Goal: Task Accomplishment & Management: Manage account settings

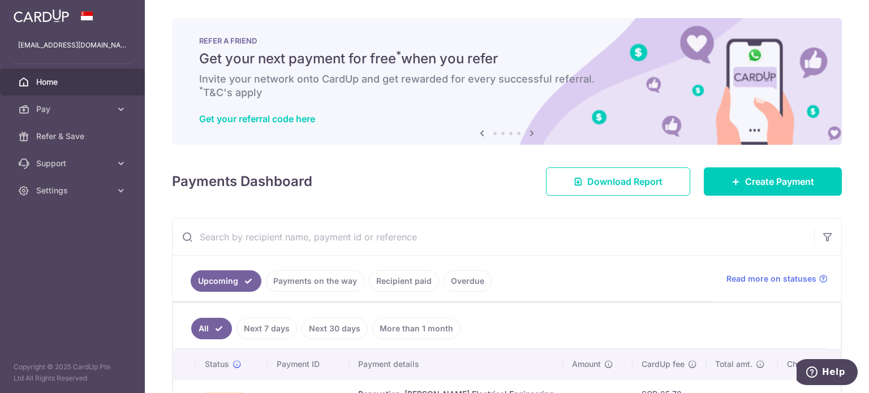
scroll to position [0, 132]
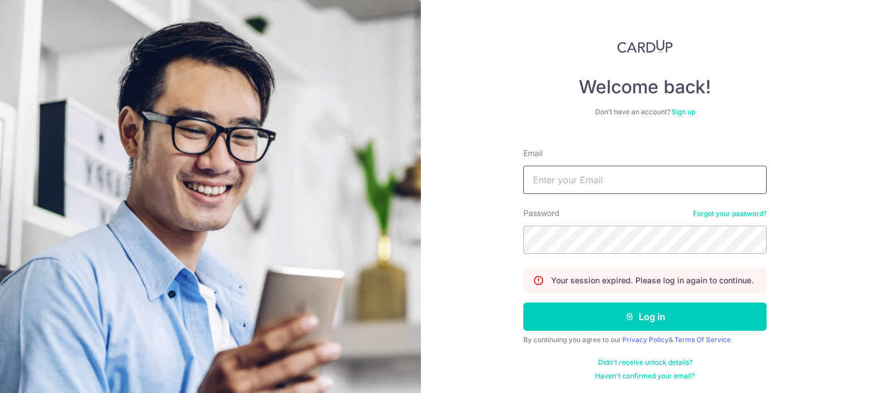
click at [557, 192] on input "Email" at bounding box center [644, 180] width 243 height 28
type input "[EMAIL_ADDRESS][DOMAIN_NAME]"
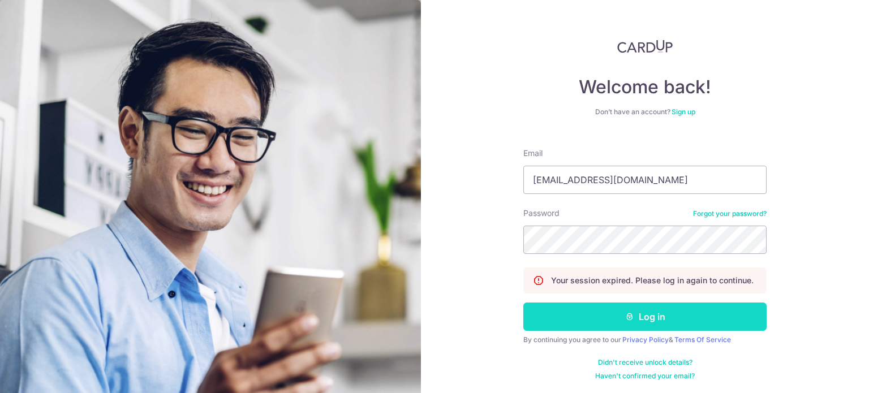
click at [597, 322] on button "Log in" at bounding box center [644, 317] width 243 height 28
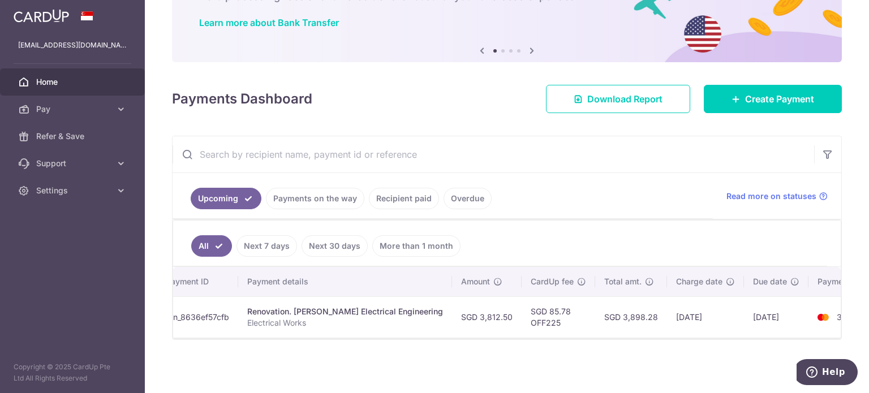
scroll to position [0, 162]
